Goal: Task Accomplishment & Management: Manage account settings

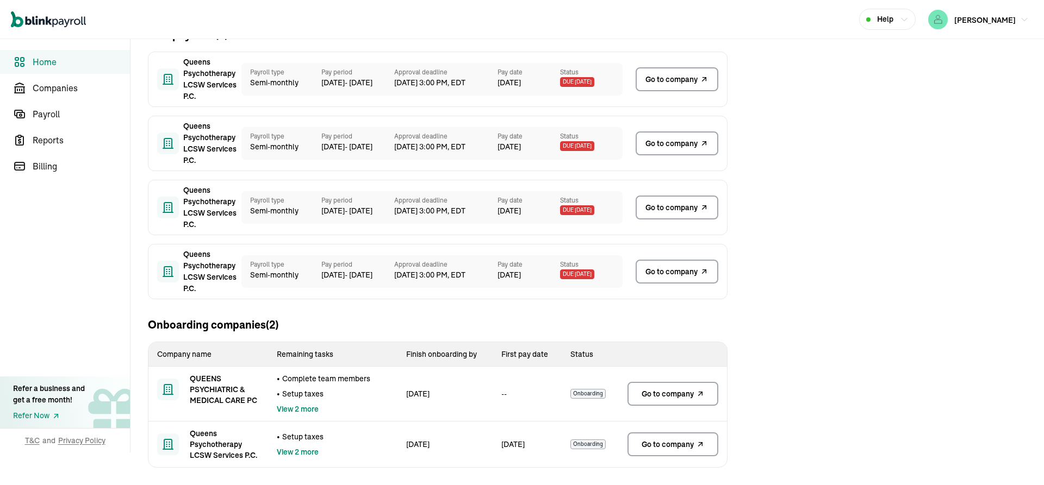
click at [656, 393] on span "Go to company" at bounding box center [668, 394] width 52 height 11
click at [657, 440] on span "Go to company" at bounding box center [668, 444] width 52 height 11
click at [656, 393] on span "Go to company" at bounding box center [668, 394] width 52 height 11
click at [657, 440] on span "Go to company" at bounding box center [668, 444] width 52 height 11
